Goal: Obtain resource: Download file/media

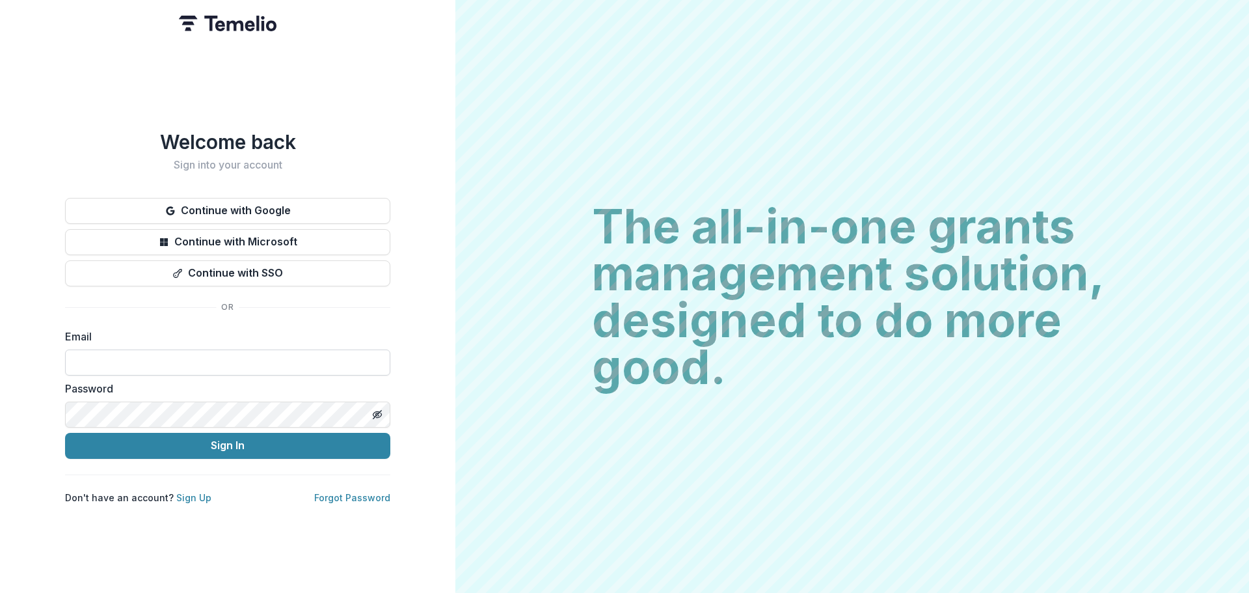
click at [275, 354] on input at bounding box center [227, 362] width 325 height 26
type input "**********"
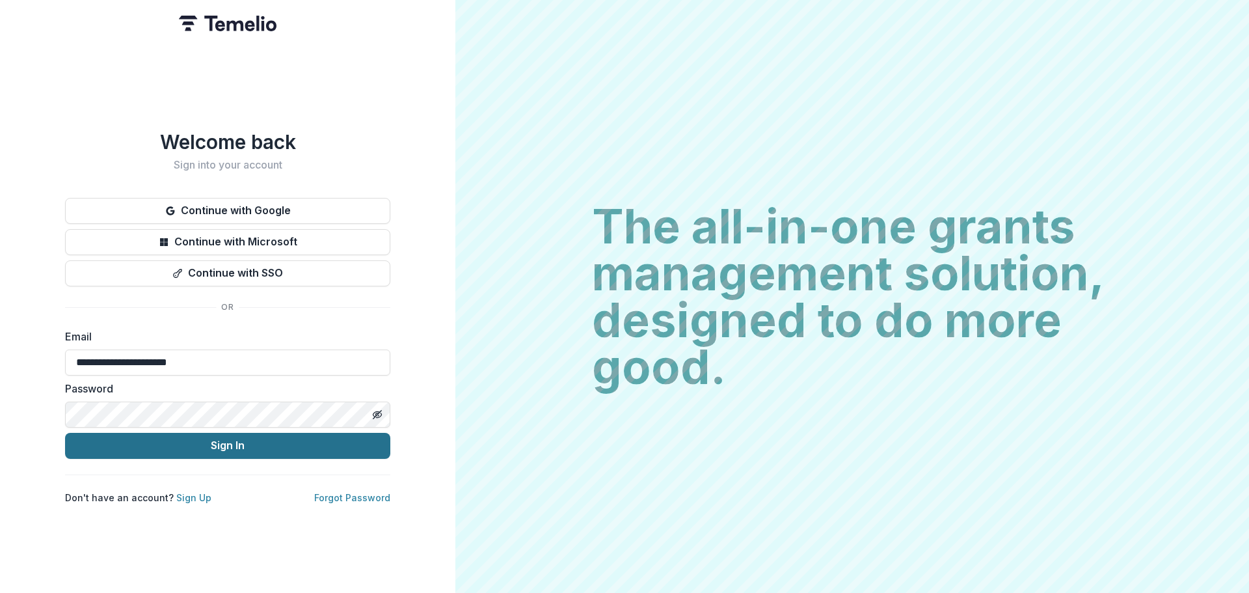
click at [241, 438] on button "Sign In" at bounding box center [227, 446] width 325 height 26
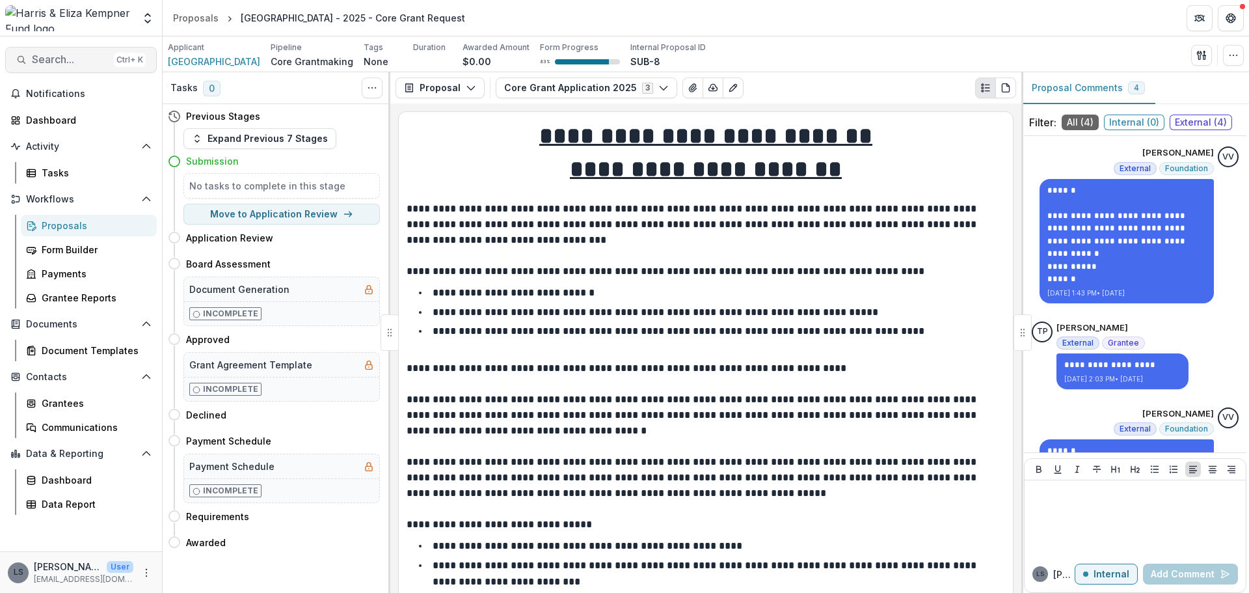
click at [75, 57] on span "Search..." at bounding box center [70, 59] width 77 height 12
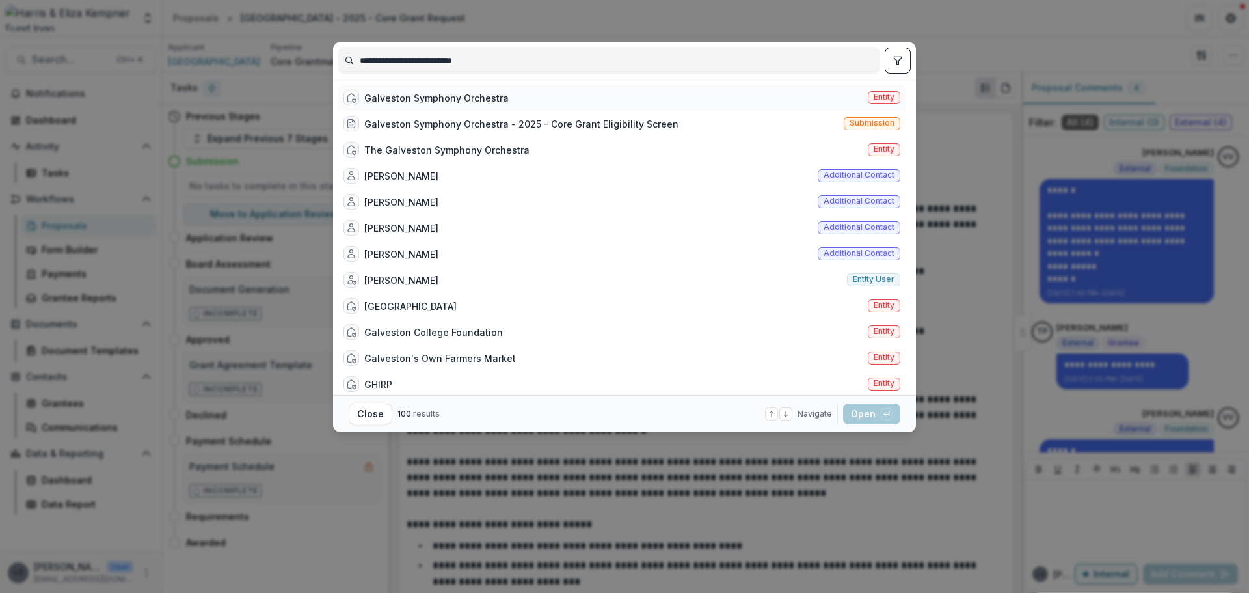
type input "**********"
click at [436, 92] on div "Galveston Symphony Orchestra" at bounding box center [436, 98] width 144 height 14
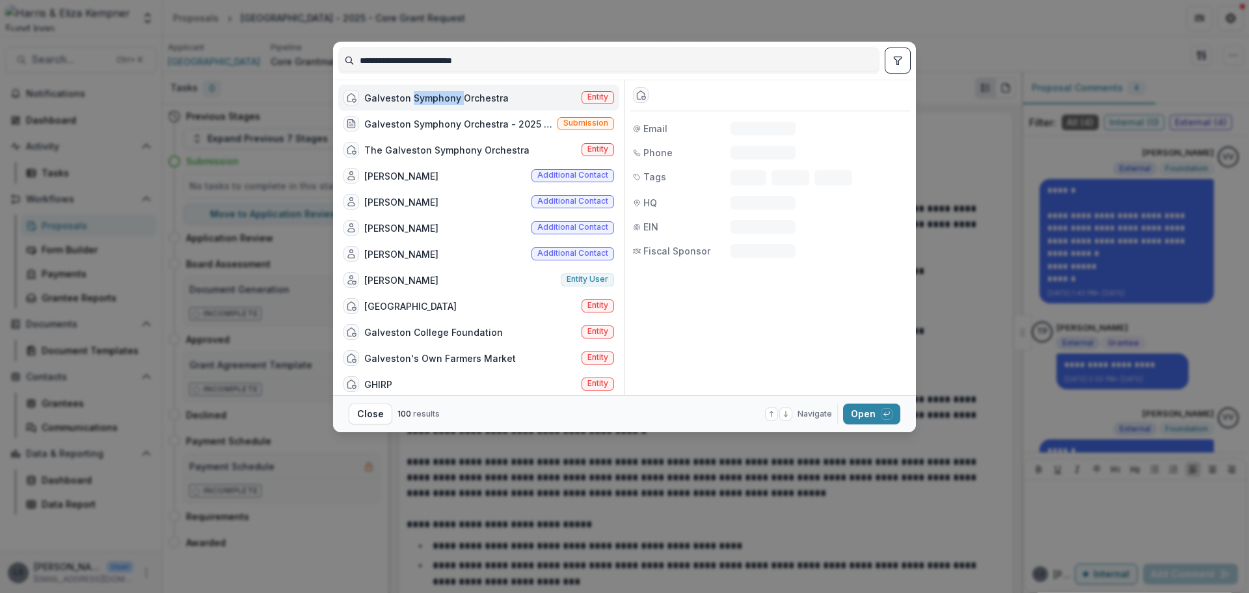
click at [436, 92] on div "Galveston Symphony Orchestra" at bounding box center [436, 98] width 144 height 14
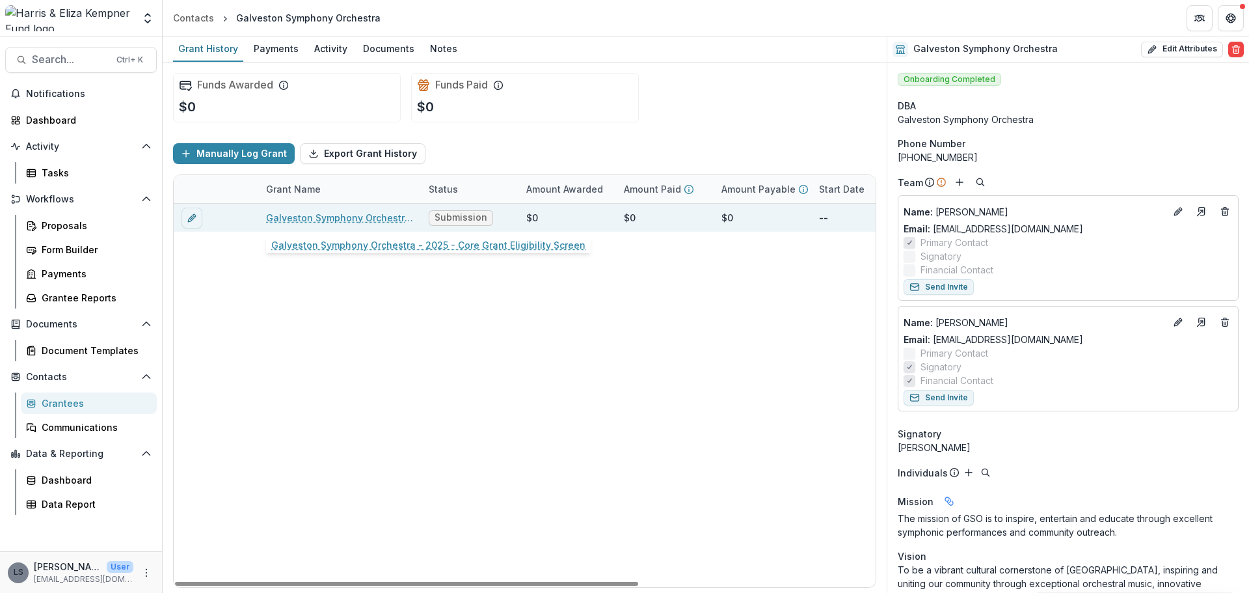
click at [337, 224] on link "Galveston Symphony Orchestra - 2025 - Core Grant Eligibility Screen" at bounding box center [339, 218] width 147 height 14
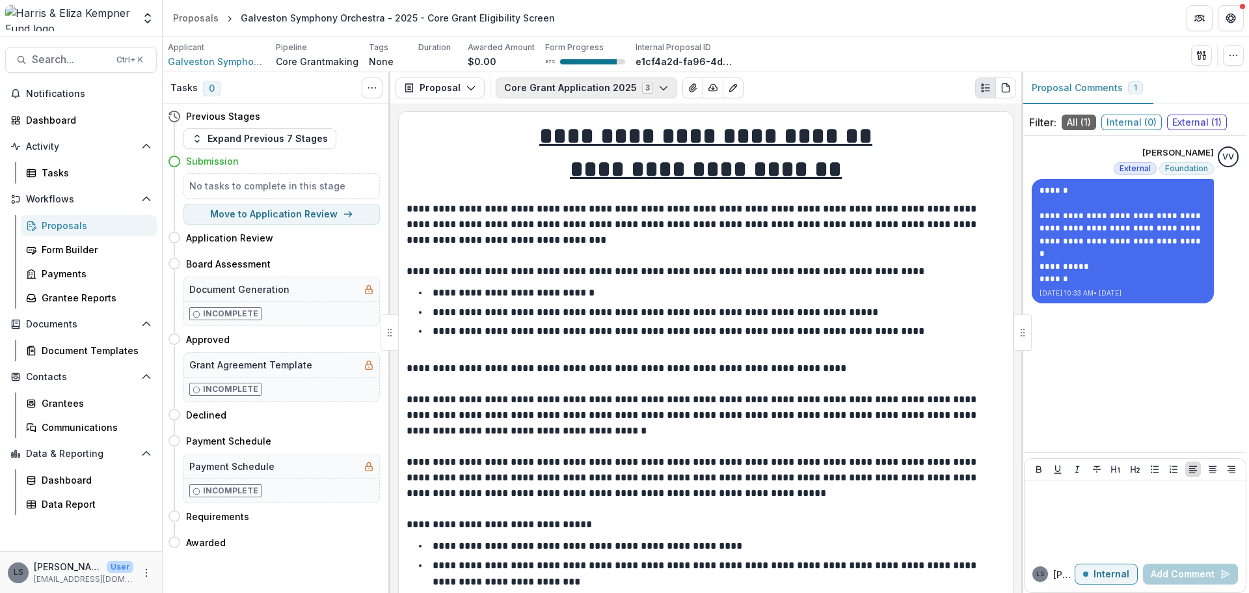
click at [665, 92] on button "Core Grant Application 2025 3" at bounding box center [586, 87] width 181 height 21
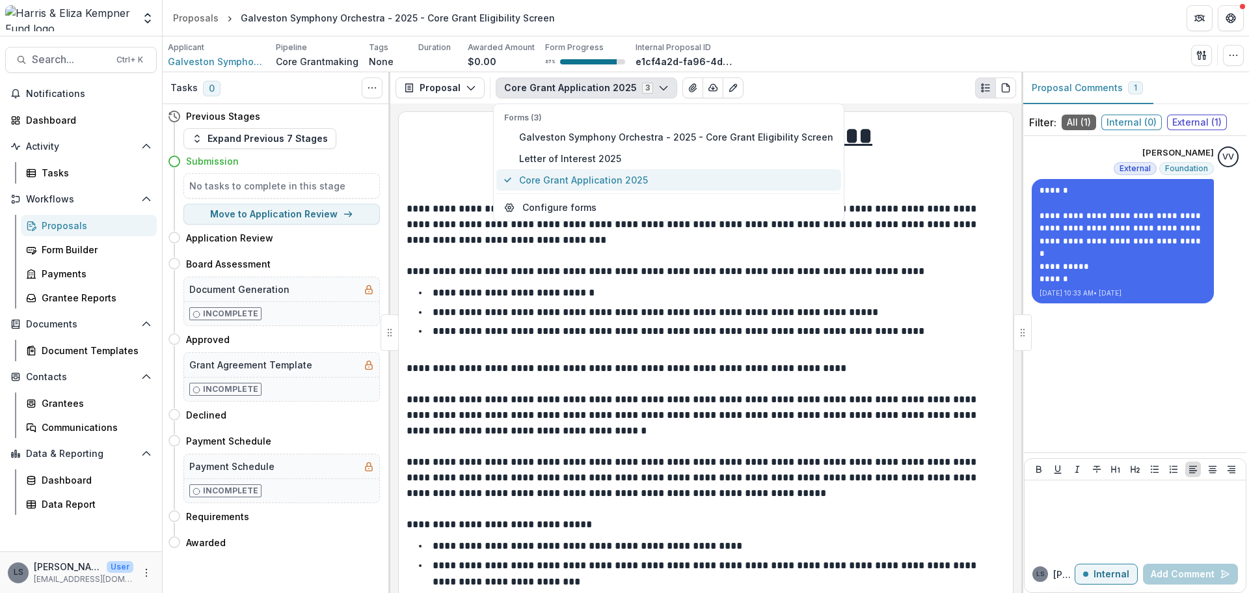
click at [652, 174] on span "Core Grant Application 2025" at bounding box center [676, 180] width 314 height 14
click at [610, 178] on span "Core Grant Application 2025" at bounding box center [676, 180] width 314 height 14
click at [922, 193] on p at bounding box center [706, 193] width 598 height 16
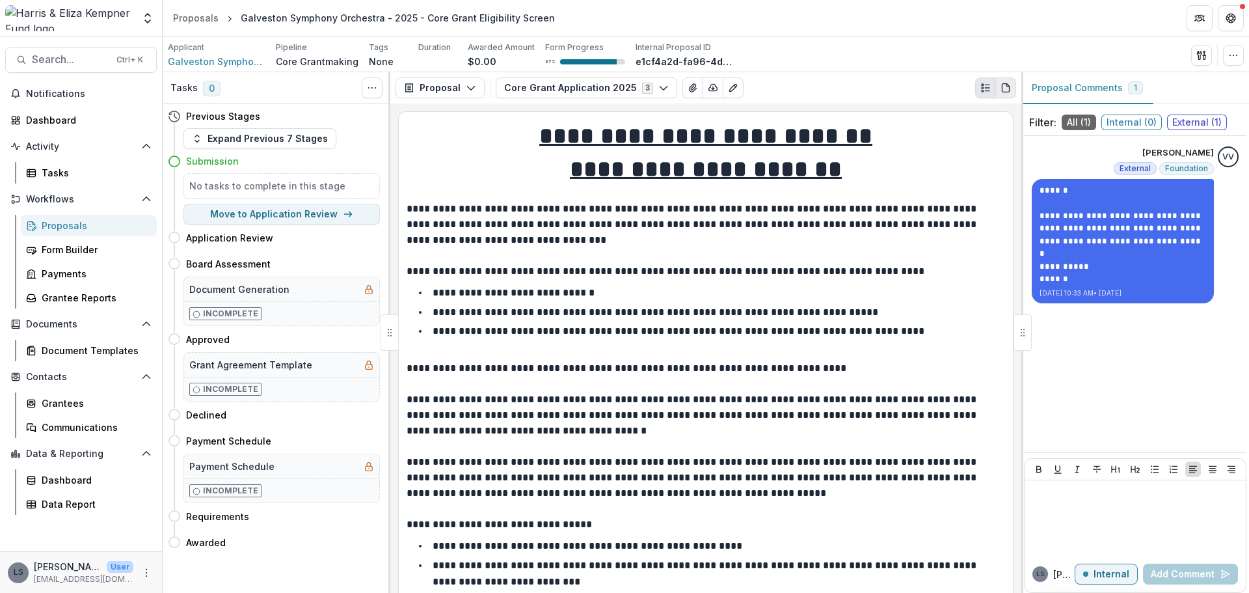
click at [1009, 91] on icon "PDF view" at bounding box center [1005, 88] width 7 height 8
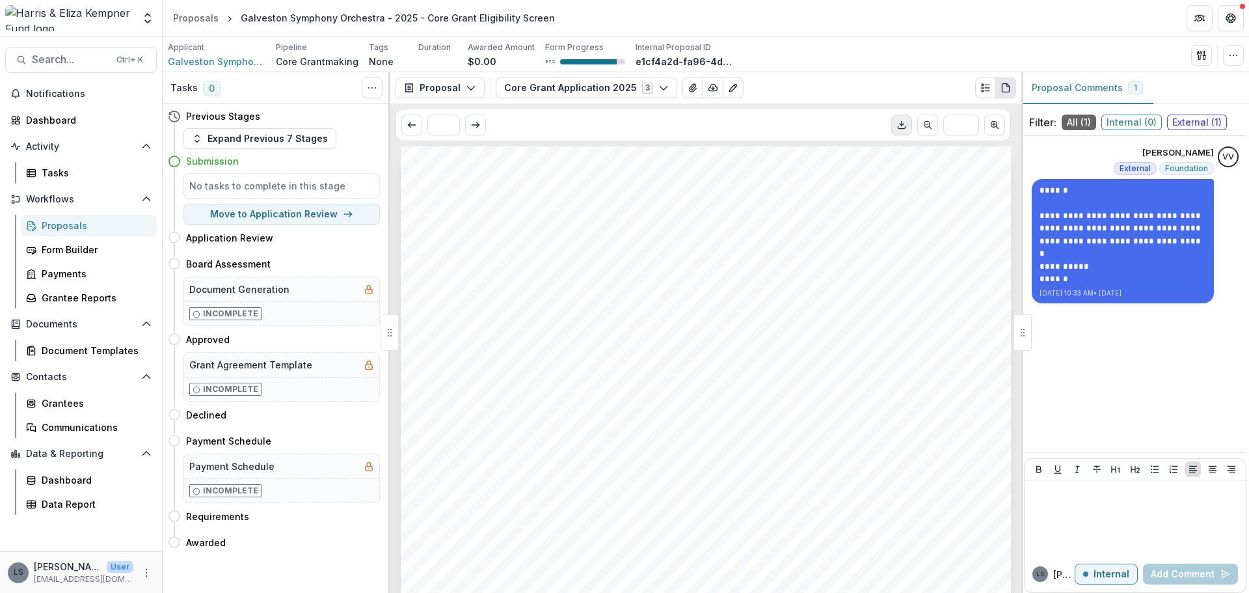
click at [902, 124] on line "Download PDF" at bounding box center [902, 124] width 0 height 5
click at [1130, 162] on span "External" at bounding box center [1135, 168] width 43 height 13
click at [1133, 166] on span "External" at bounding box center [1135, 168] width 31 height 9
click at [1135, 506] on div at bounding box center [1135, 517] width 211 height 65
